Goal: Participate in discussion: Engage in conversation with other users on a specific topic

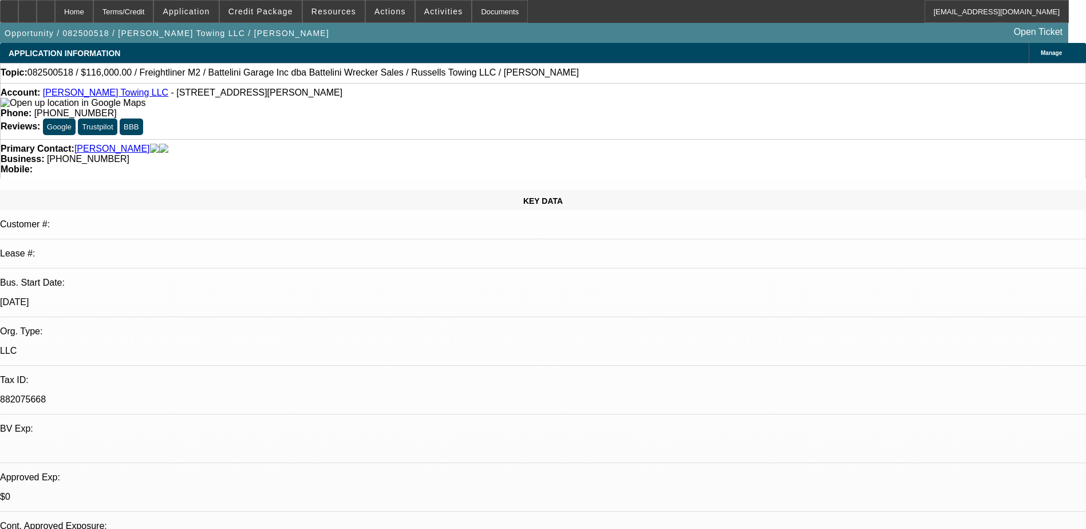
select select "0"
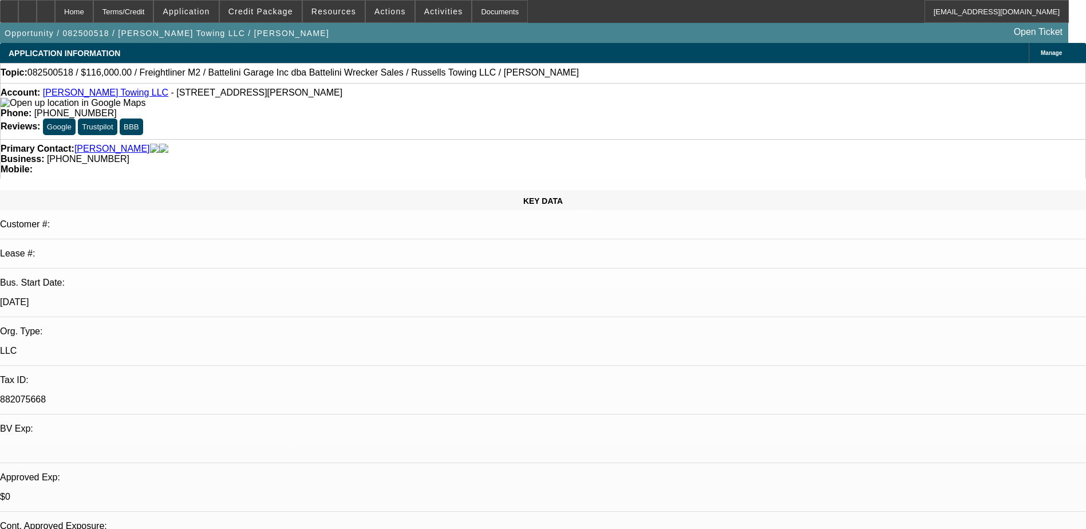
select select "0"
select select "1"
select select "3"
select select "6"
select select "1"
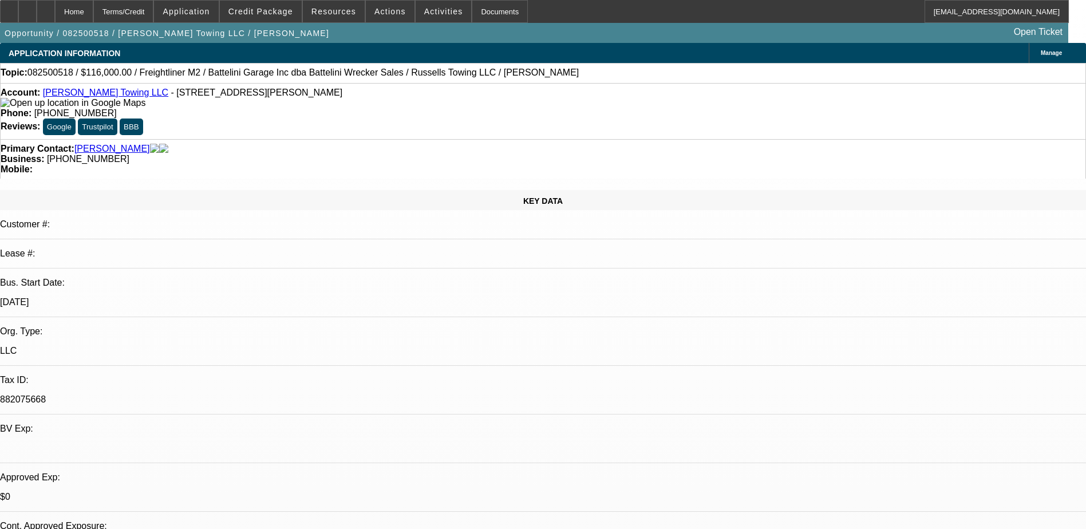
select select "3"
select select "6"
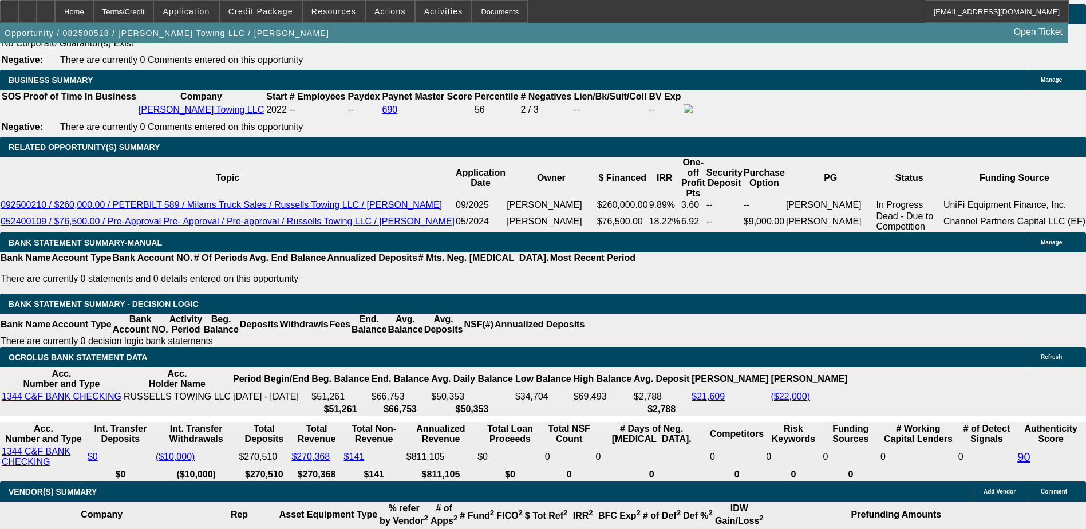
scroll to position [2064, 0]
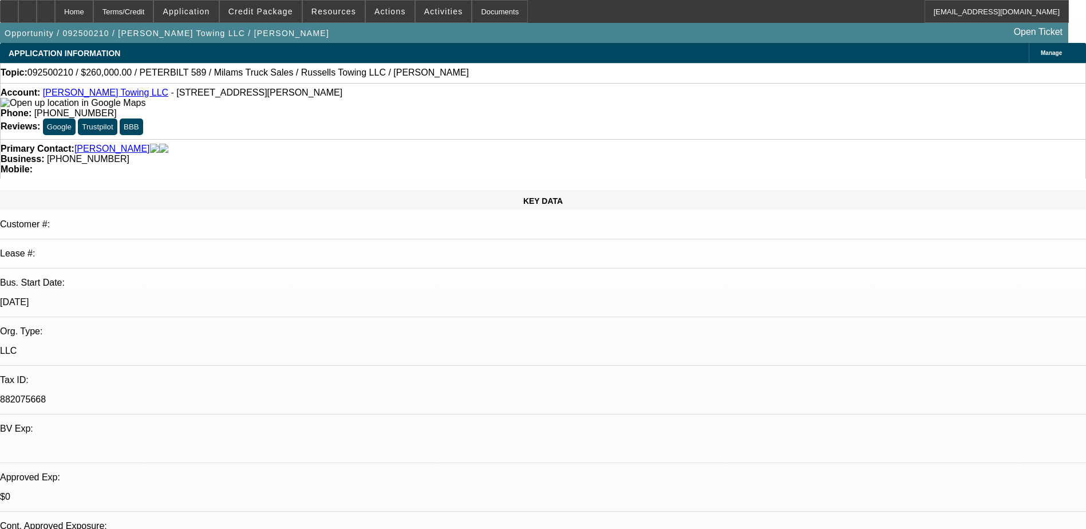
select select "0"
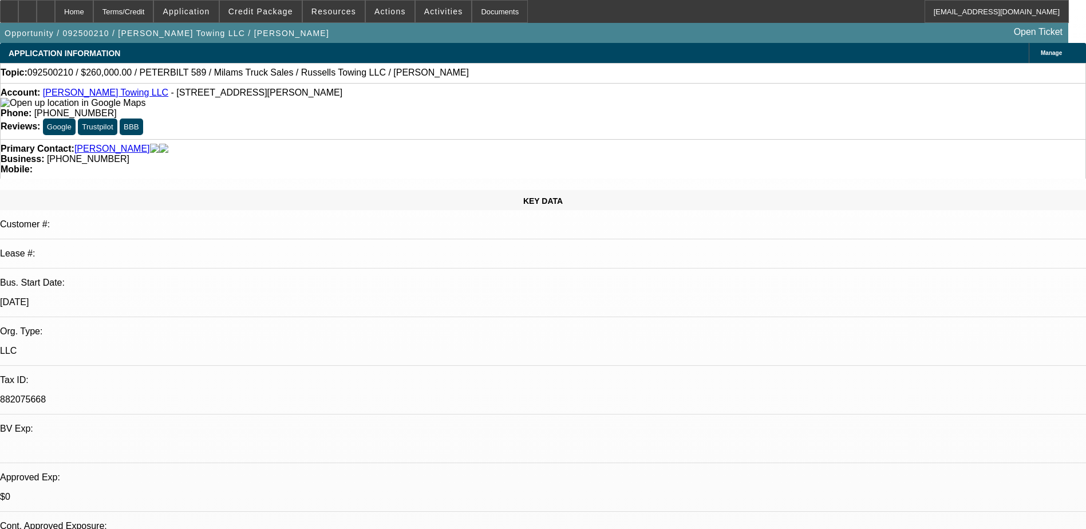
select select "0"
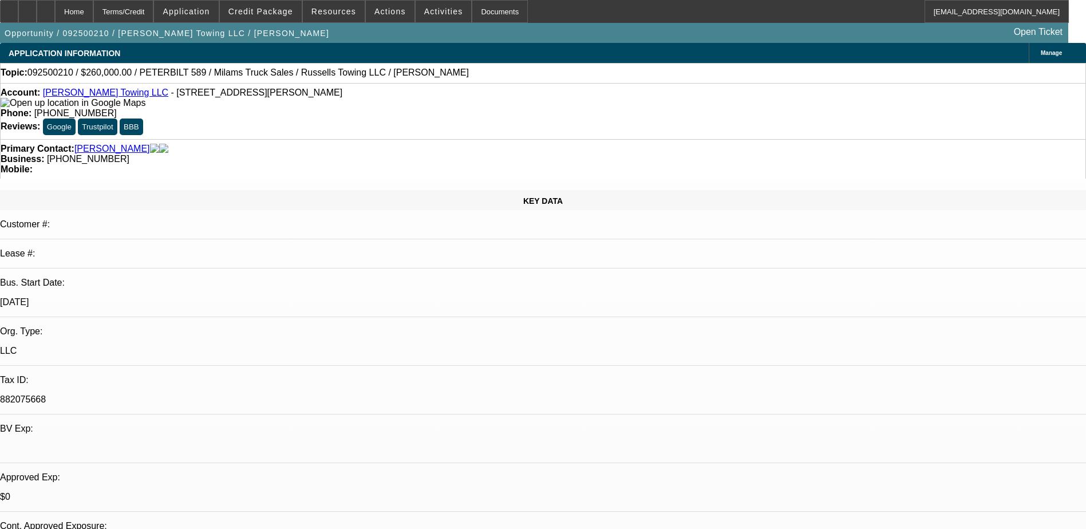
select select "0"
select select "0.1"
select select "1"
select select "3"
select select "6"
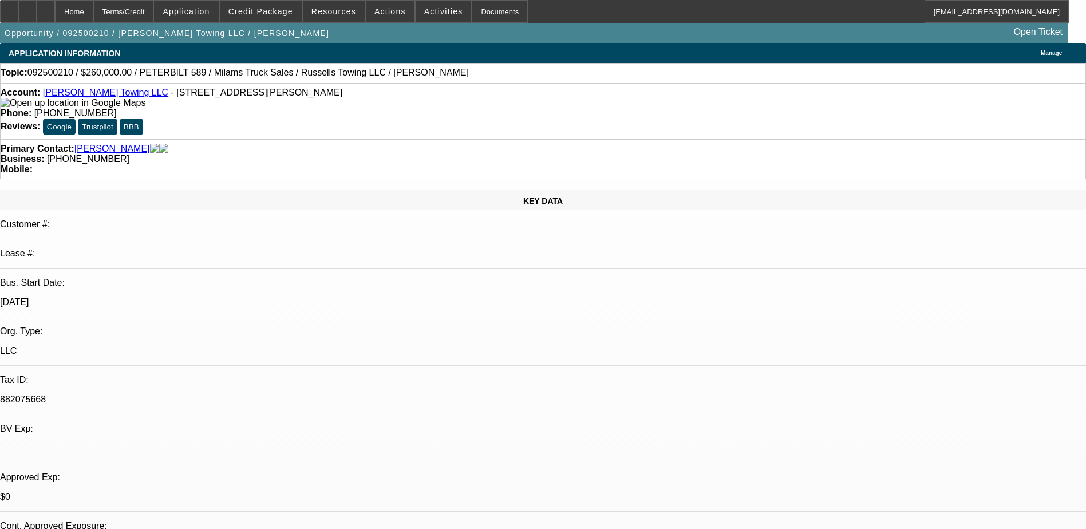
select select "1"
select select "3"
select select "6"
select select "1"
select select "3"
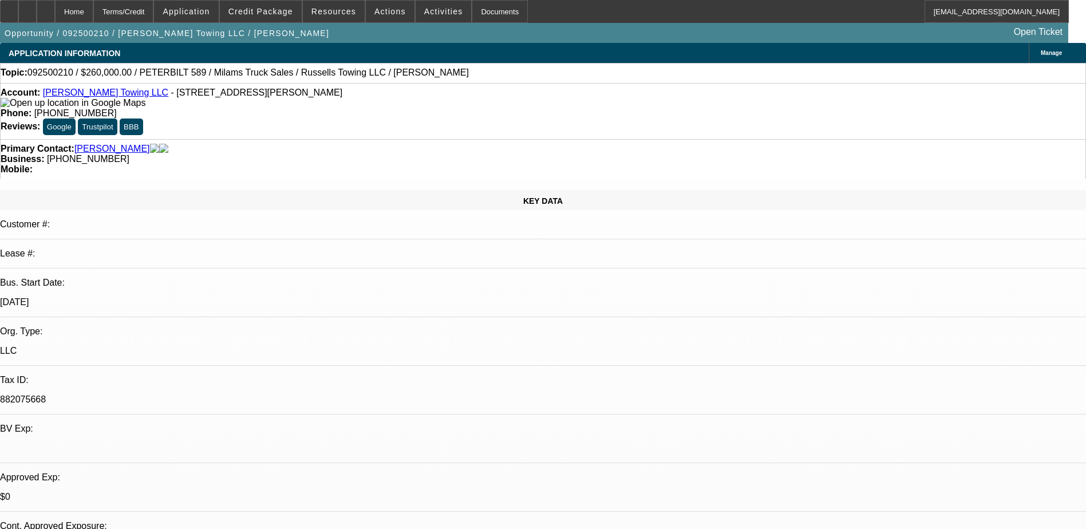
select select "6"
select select "1"
select select "3"
select select "4"
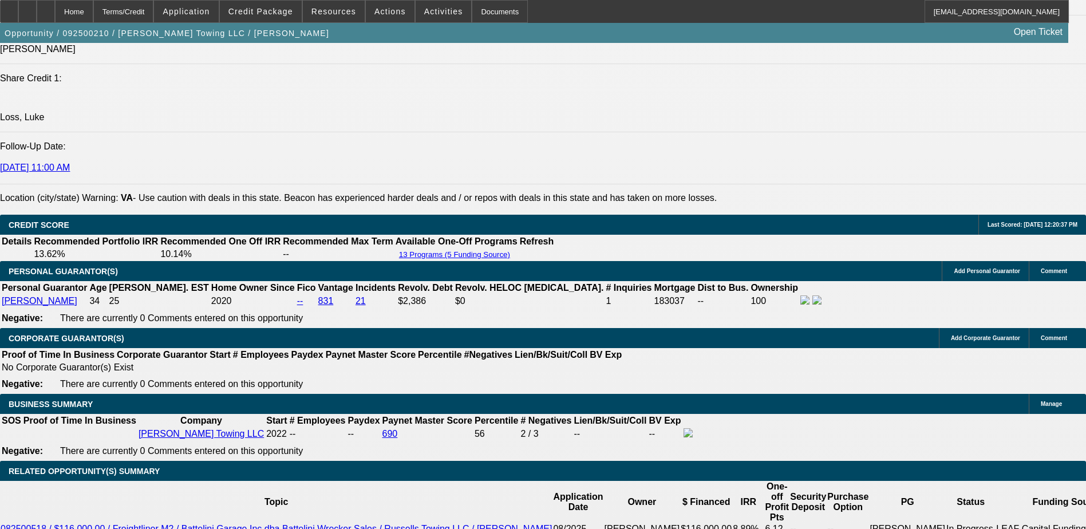
scroll to position [1775, 0]
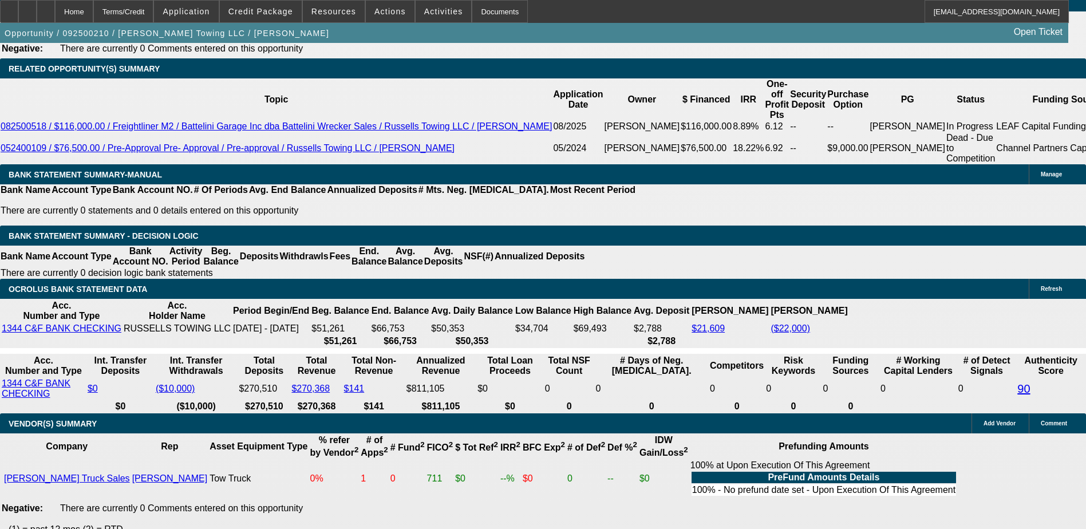
scroll to position [2004, 0]
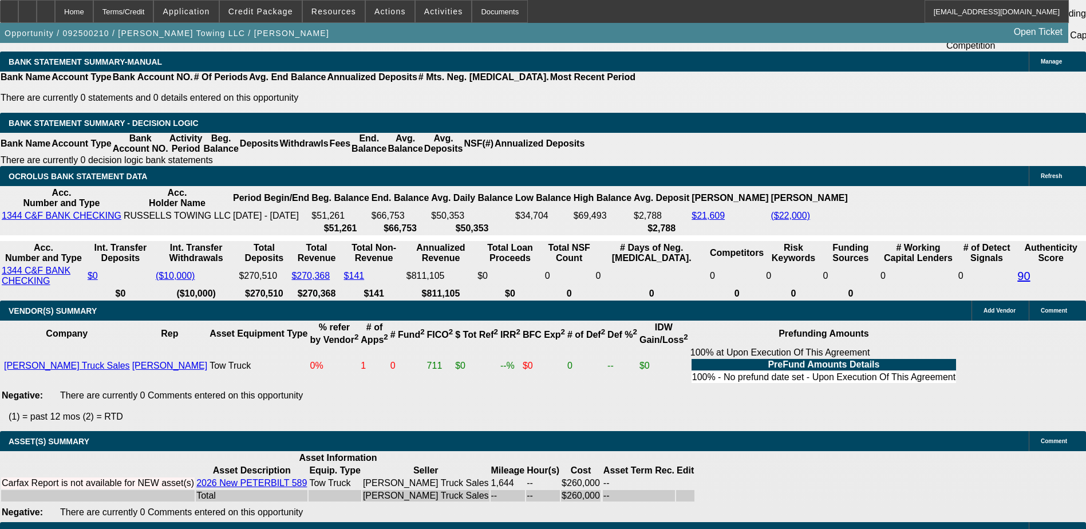
drag, startPoint x: 900, startPoint y: 89, endPoint x: 899, endPoint y: 96, distance: 6.4
drag, startPoint x: 917, startPoint y: 132, endPoint x: 894, endPoint y: 156, distance: 33.2
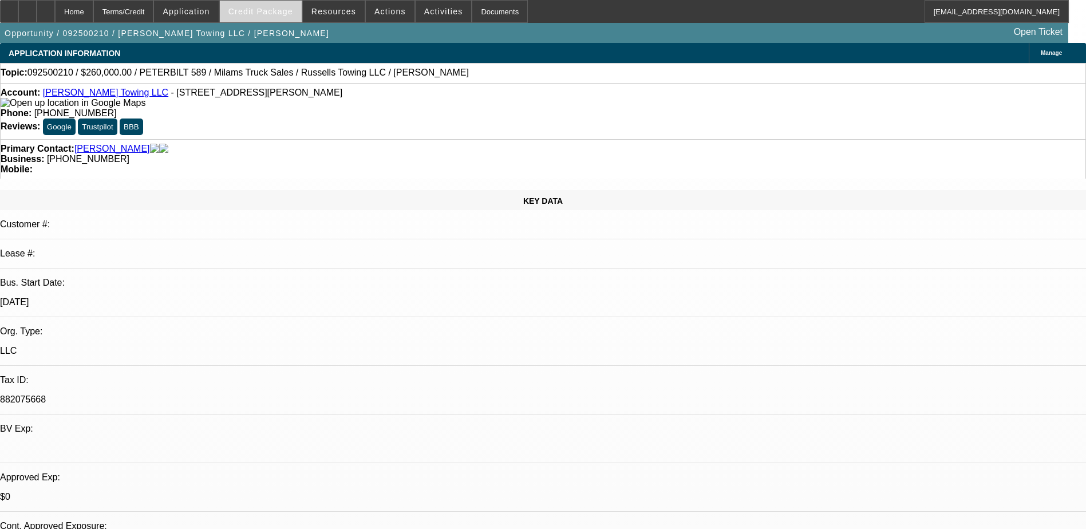
click at [268, 18] on span at bounding box center [261, 11] width 82 height 27
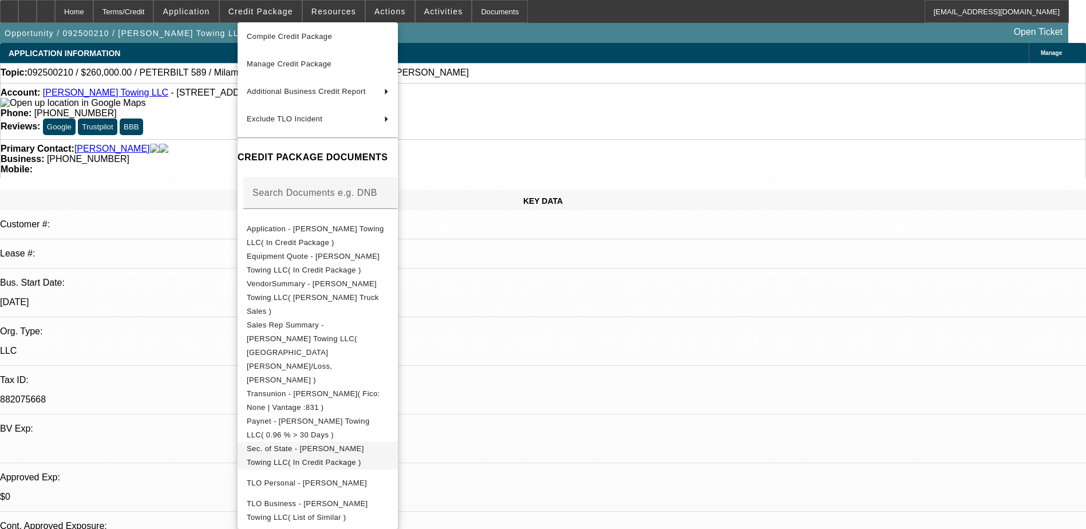
scroll to position [64, 0]
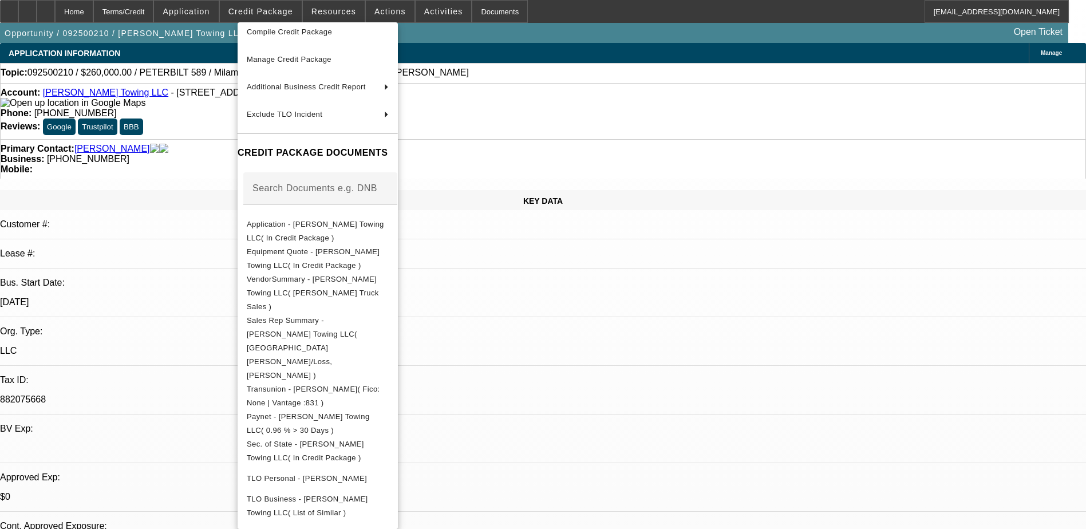
drag, startPoint x: 101, startPoint y: 369, endPoint x: 178, endPoint y: 343, distance: 80.9
click at [104, 368] on div at bounding box center [543, 264] width 1086 height 529
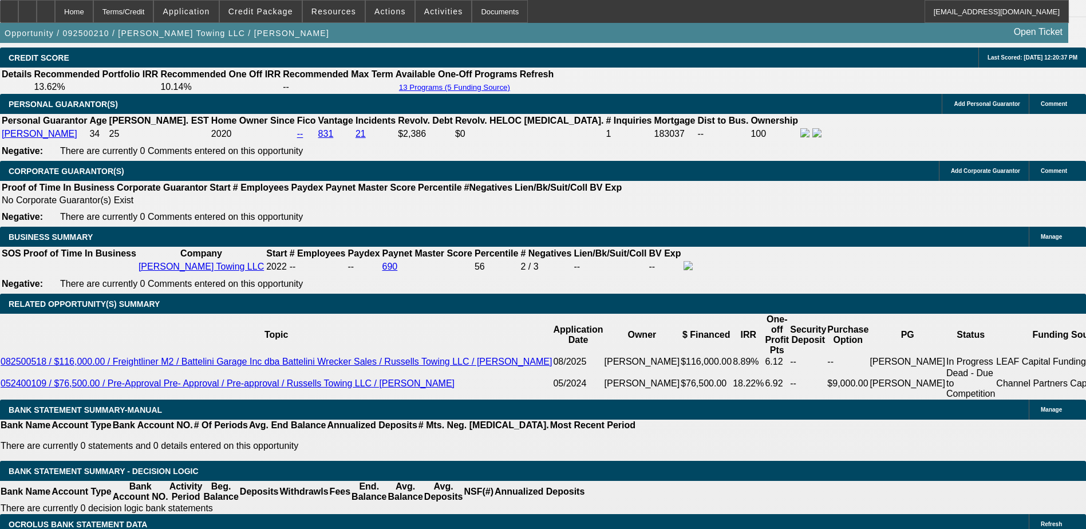
scroll to position [1603, 0]
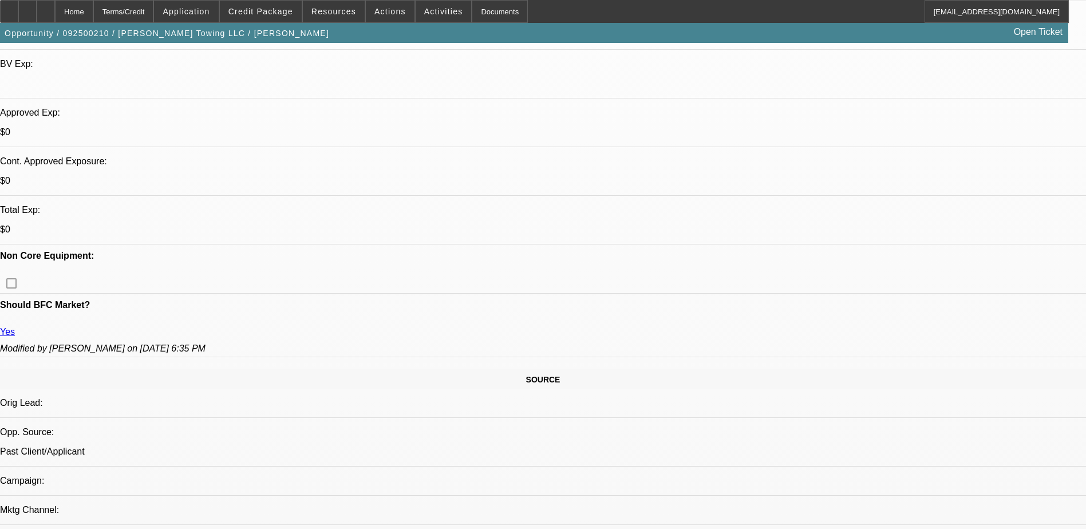
scroll to position [344, 0]
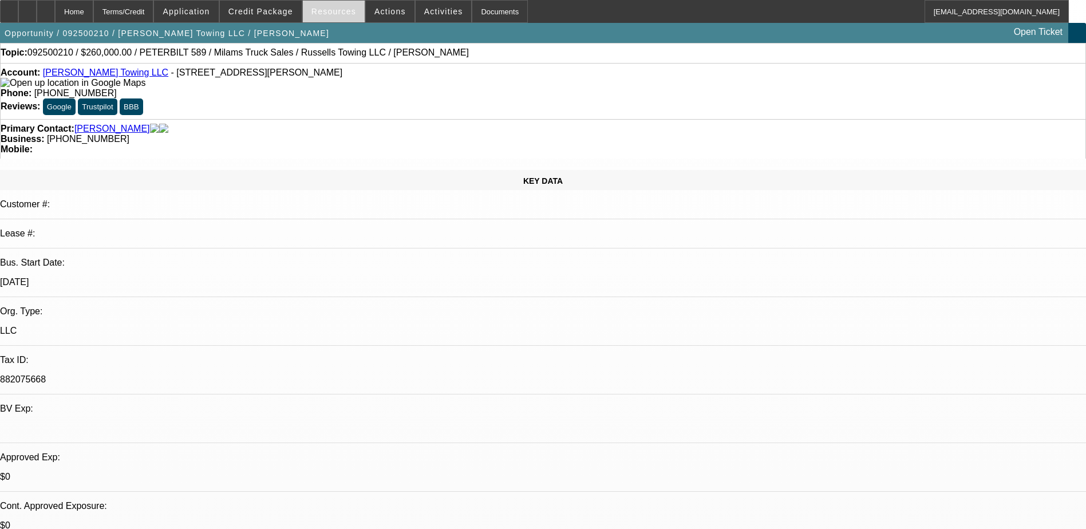
scroll to position [0, 0]
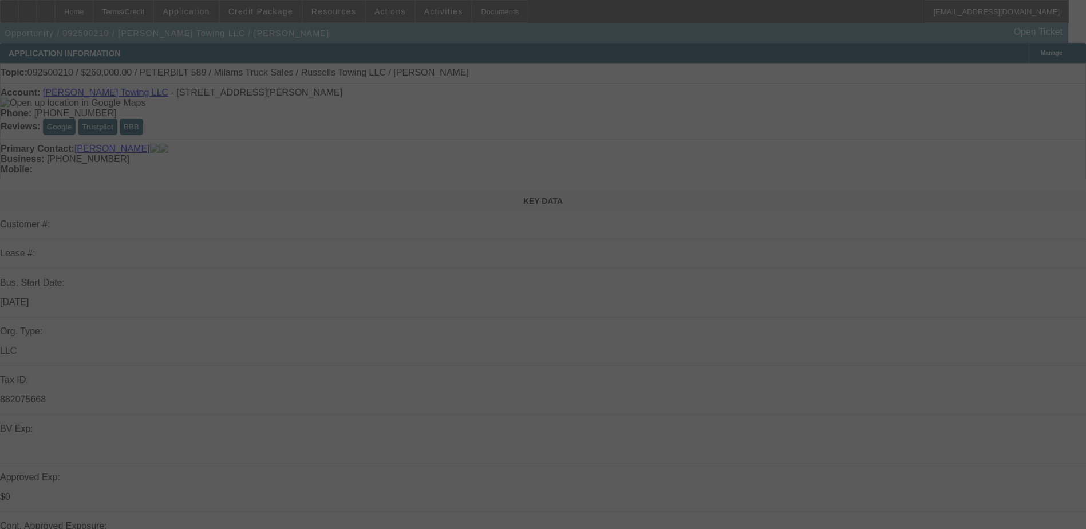
select select "0"
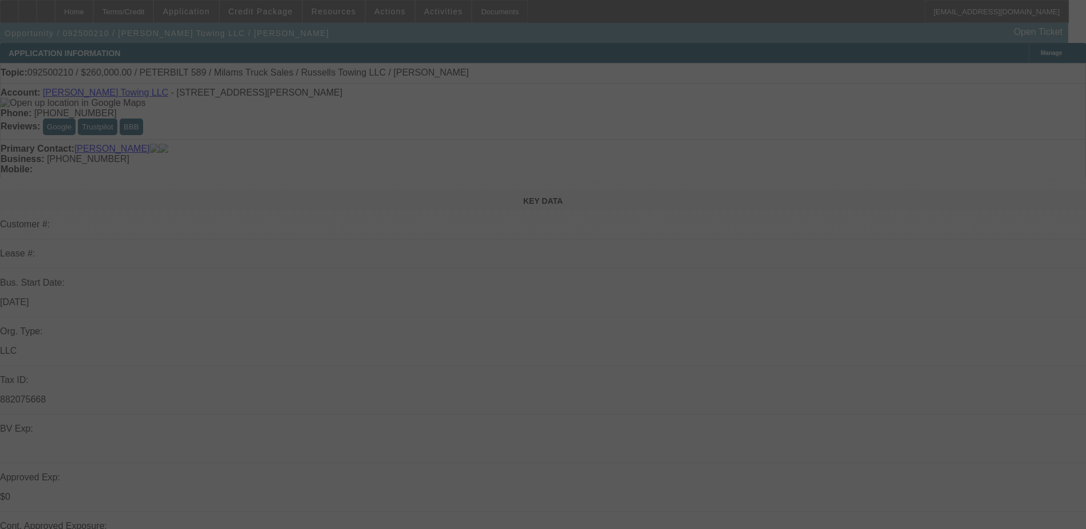
select select "0"
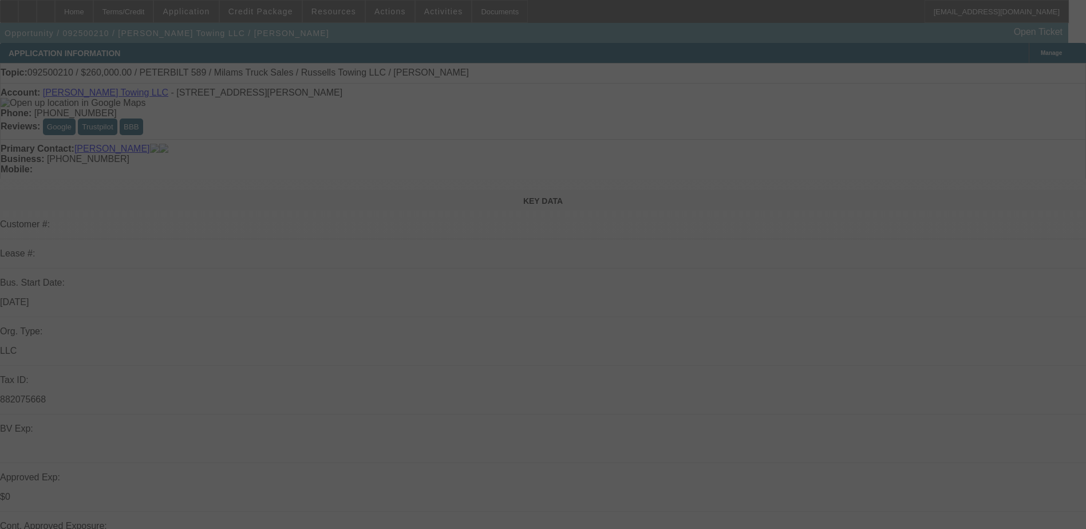
select select "0"
select select "0.1"
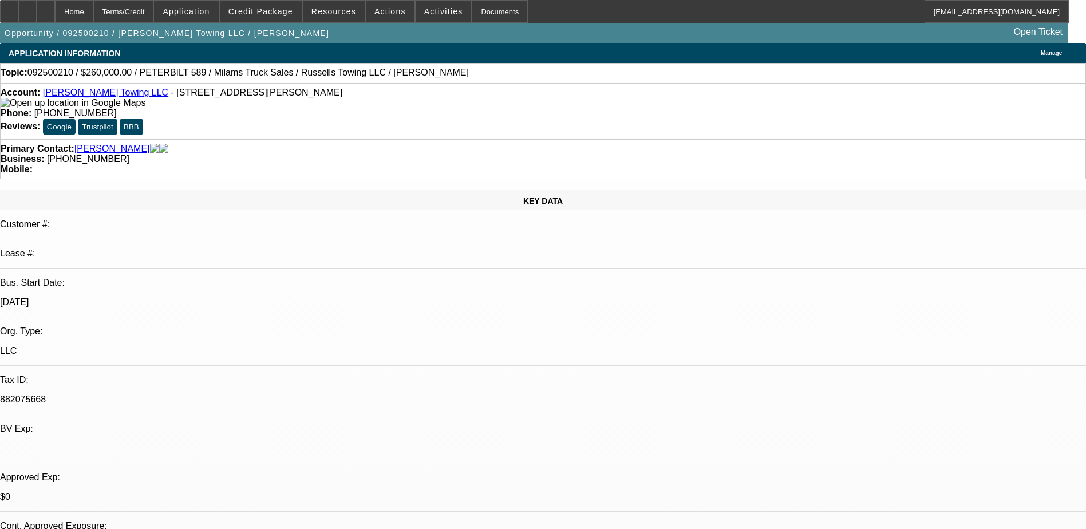
select select "1"
select select "3"
select select "6"
select select "1"
select select "3"
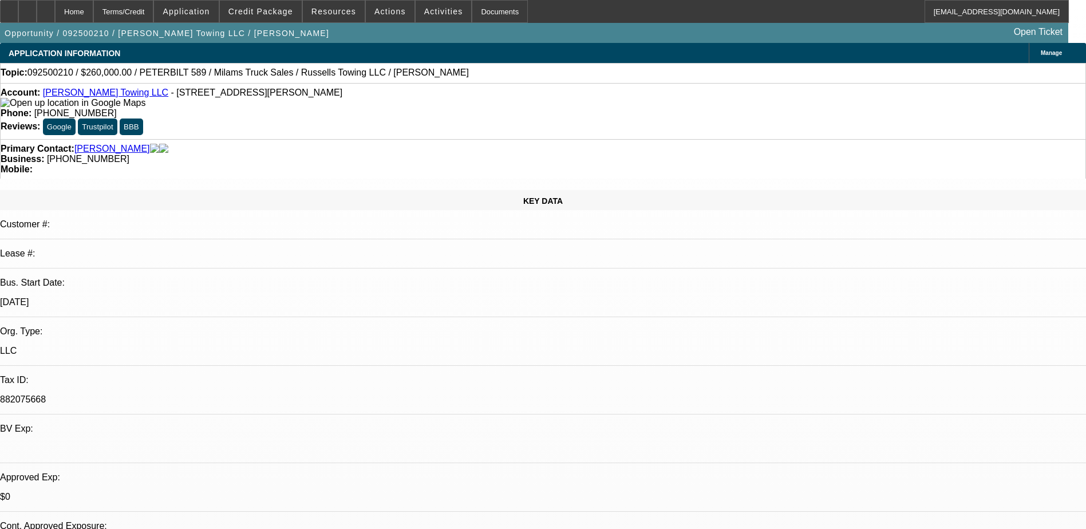
select select "6"
select select "1"
select select "3"
select select "6"
select select "1"
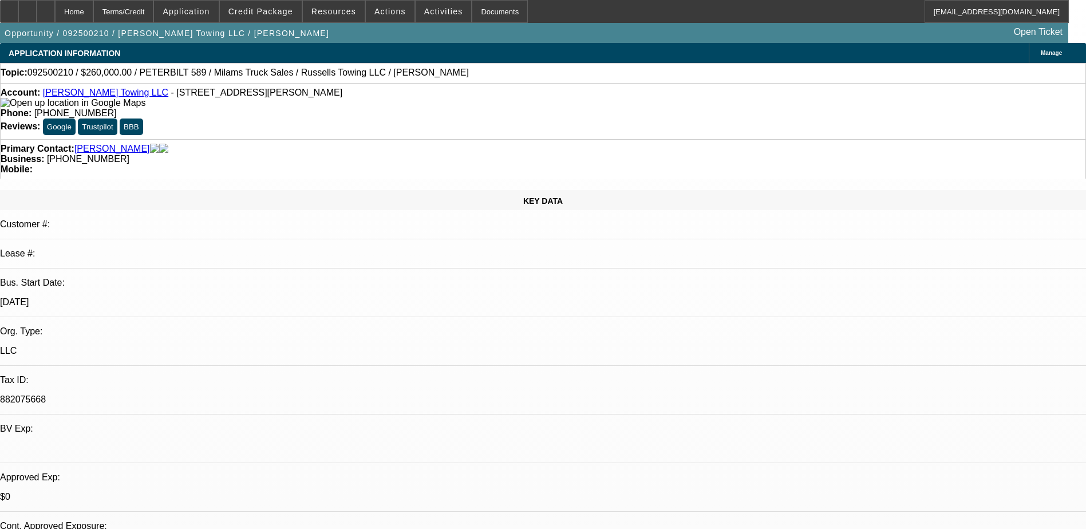
select select "3"
select select "4"
